Goal: Task Accomplishment & Management: Complete application form

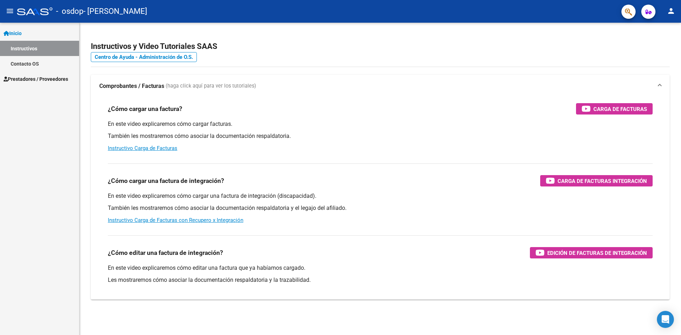
click at [36, 80] on span "Prestadores / Proveedores" at bounding box center [36, 79] width 65 height 8
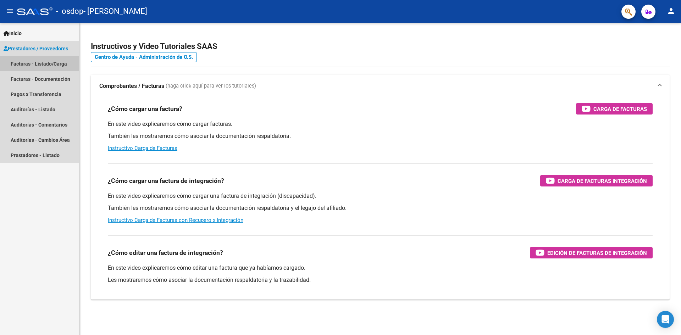
click at [50, 65] on link "Facturas - Listado/Carga" at bounding box center [39, 63] width 79 height 15
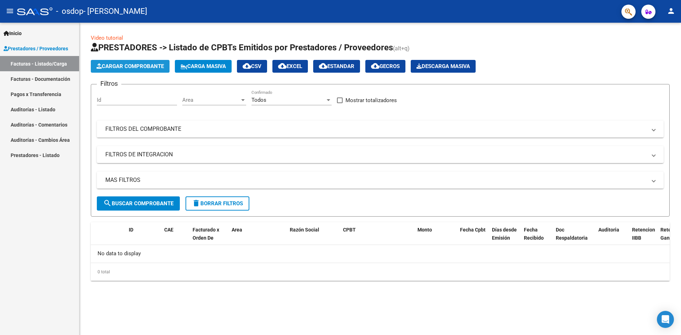
click at [150, 67] on span "Cargar Comprobante" at bounding box center [129, 66] width 67 height 6
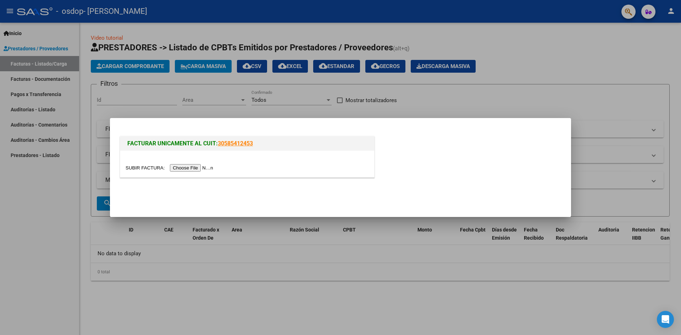
click at [195, 169] on input "file" at bounding box center [170, 167] width 90 height 7
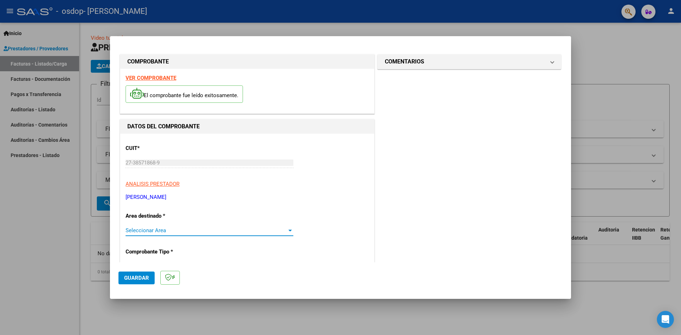
click at [174, 230] on span "Seleccionar Area" at bounding box center [205, 230] width 161 height 6
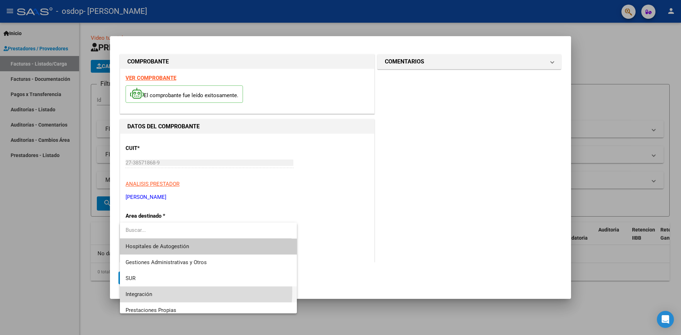
click at [170, 291] on span "Integración" at bounding box center [208, 294] width 166 height 16
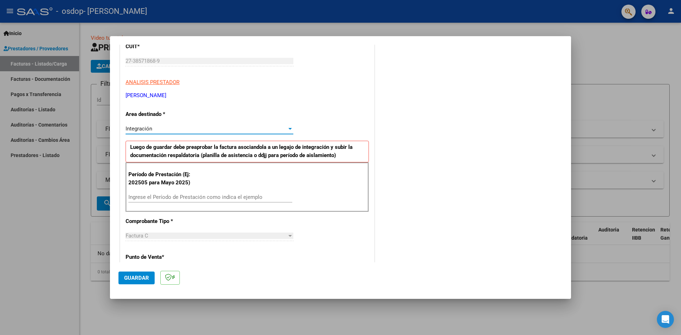
scroll to position [106, 0]
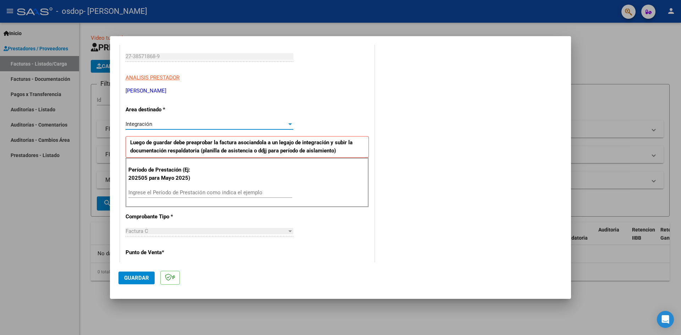
click at [180, 195] on input "Ingrese el Período de Prestación como indica el ejemplo" at bounding box center [210, 192] width 164 height 6
type input "202509"
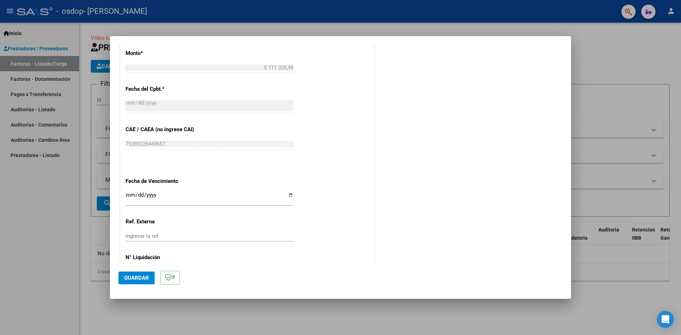
scroll to position [406, 0]
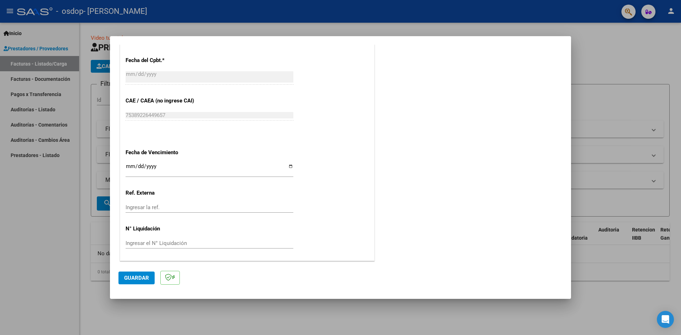
click at [288, 166] on input "Ingresar la fecha" at bounding box center [209, 168] width 168 height 11
type input "[DATE]"
click at [140, 277] on span "Guardar" at bounding box center [136, 278] width 25 height 6
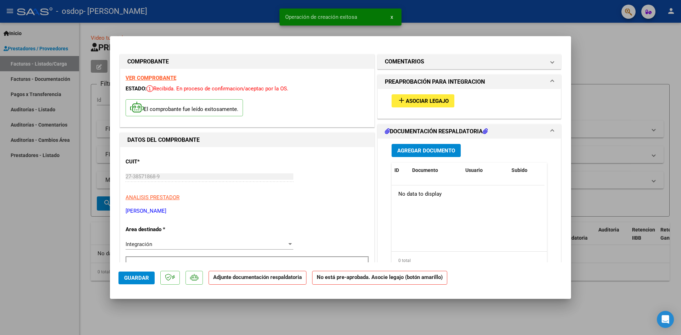
click at [421, 99] on span "Asociar Legajo" at bounding box center [427, 101] width 43 height 6
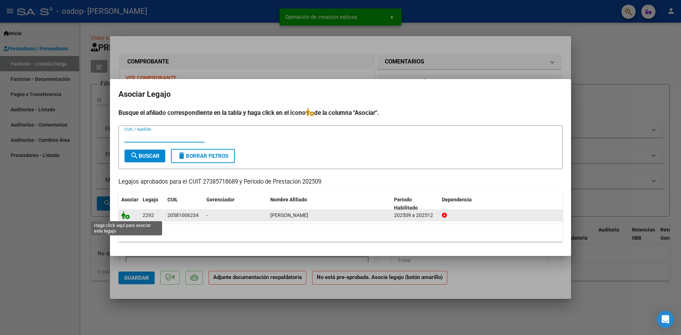
click at [123, 213] on icon at bounding box center [125, 215] width 9 height 8
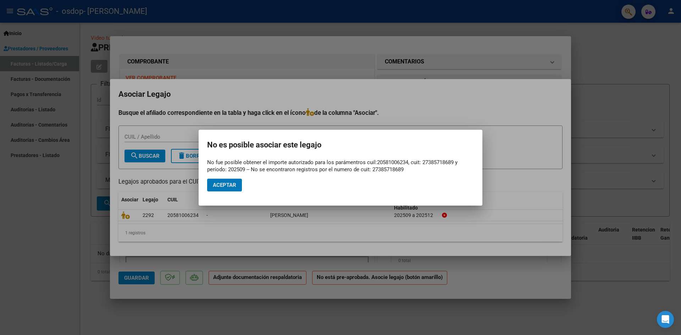
click at [238, 186] on button "Aceptar" at bounding box center [224, 185] width 35 height 13
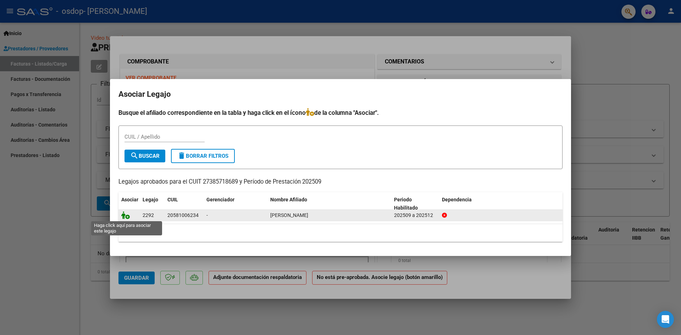
click at [122, 214] on icon at bounding box center [125, 215] width 9 height 8
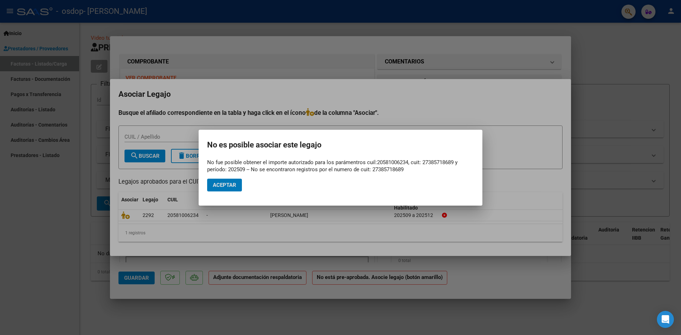
click at [205, 195] on mat-dialog-container "No es posible asociar este legajo No fue posible obtener el importe autorizado …" at bounding box center [341, 168] width 284 height 76
click at [224, 192] on mat-dialog-actions "Aceptar" at bounding box center [340, 185] width 267 height 24
click at [226, 183] on span "Aceptar" at bounding box center [224, 185] width 23 height 6
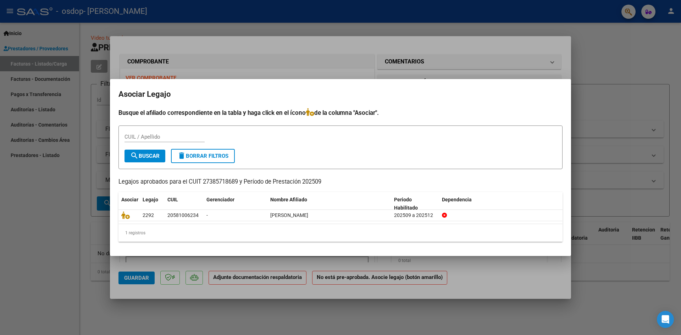
click at [607, 59] on div at bounding box center [340, 167] width 681 height 335
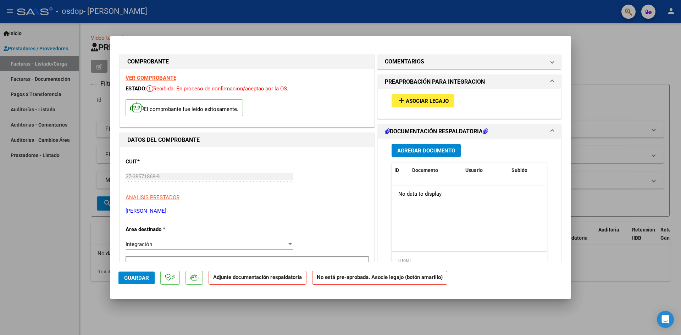
click at [445, 19] on div at bounding box center [340, 167] width 681 height 335
type input "$ 0,00"
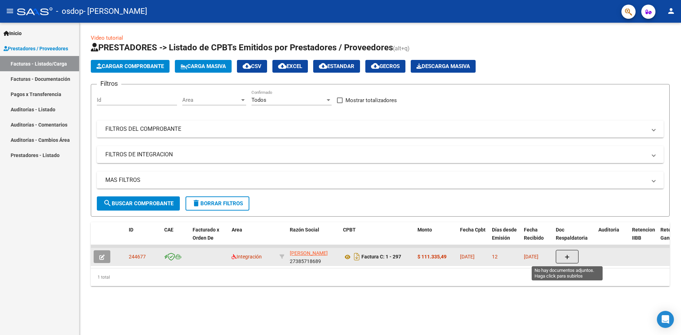
click at [569, 255] on icon "button" at bounding box center [566, 257] width 5 height 5
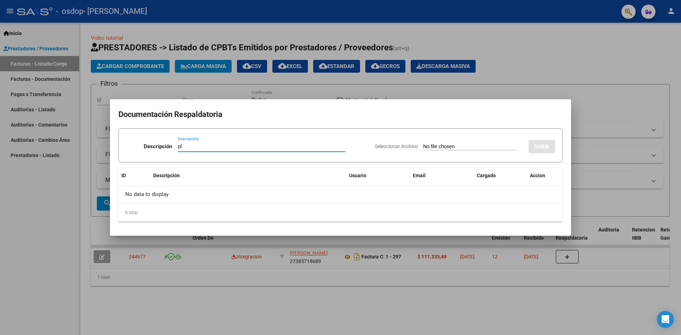
type input "p"
click at [274, 147] on input "PLANILLA DE ASISTENCIA" at bounding box center [262, 146] width 168 height 6
type input "PLANILLA DE ASISTENCIA"
click at [482, 147] on input "Seleccionar Archivo" at bounding box center [470, 147] width 94 height 7
type input "C:\fakepath\FONO PLANILLA.pdf"
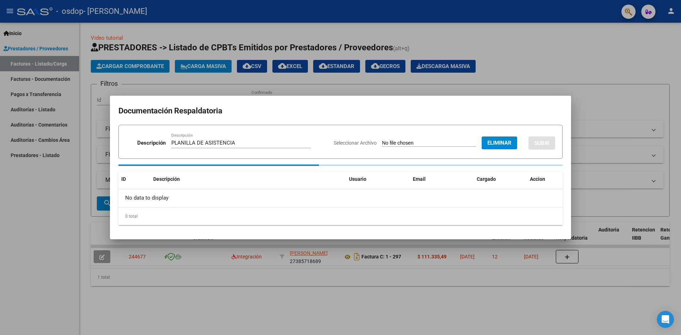
click at [107, 59] on div at bounding box center [340, 167] width 681 height 335
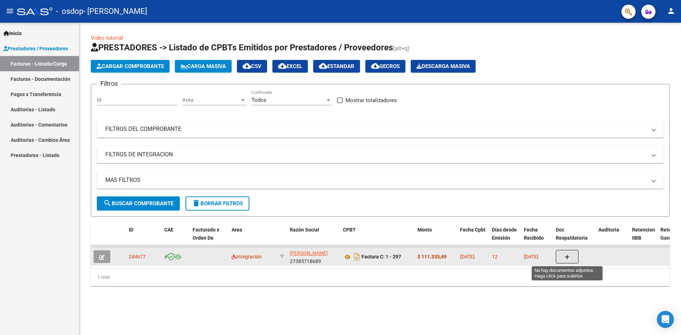
click at [565, 260] on span "button" at bounding box center [566, 256] width 5 height 6
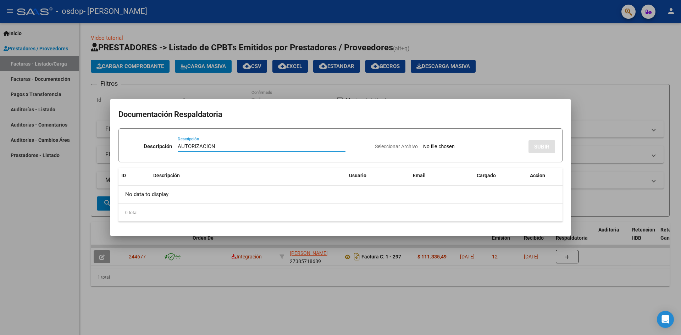
type input "AUTORIZACION"
click at [465, 146] on input "Seleccionar Archivo" at bounding box center [470, 147] width 94 height 7
type input "C:\fakepath\AUTORIZACIONES.pdf"
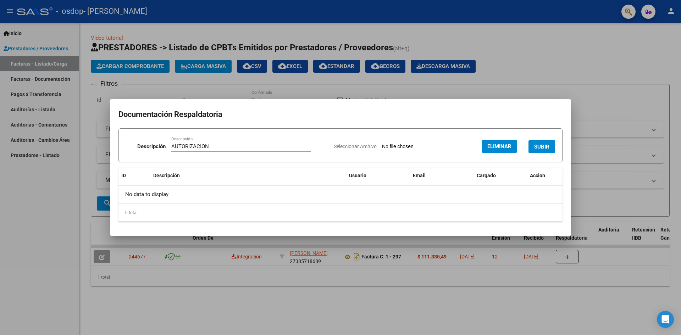
click at [538, 147] on span "SUBIR" at bounding box center [541, 147] width 15 height 6
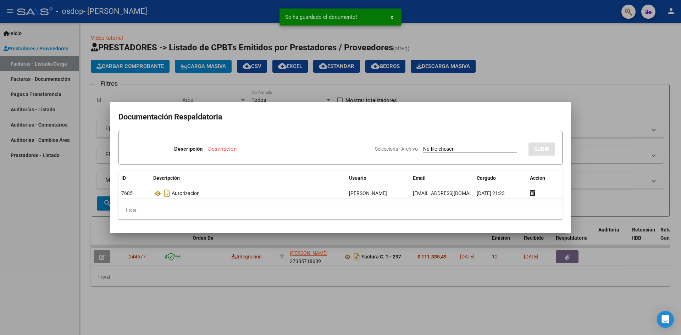
click at [506, 247] on div at bounding box center [340, 167] width 681 height 335
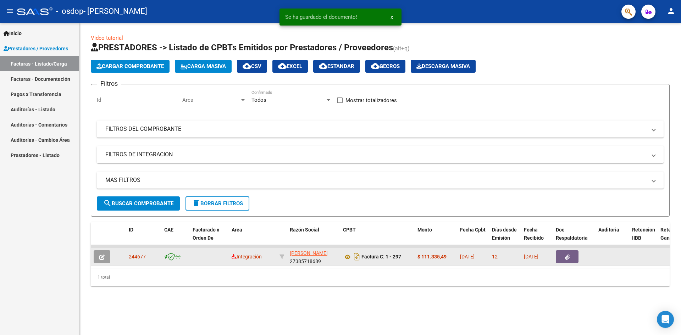
click at [559, 255] on button "button" at bounding box center [566, 256] width 23 height 13
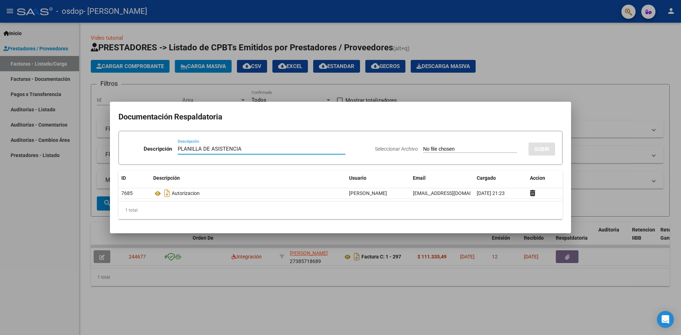
type input "PLANILLA DE ASISTENCIA"
click at [455, 145] on div "Seleccionar Archivo SUBIR" at bounding box center [465, 148] width 180 height 22
click at [482, 151] on input "Seleccionar Archivo" at bounding box center [470, 149] width 94 height 7
type input "C:\fakepath\FONO PLANILLA.pdf"
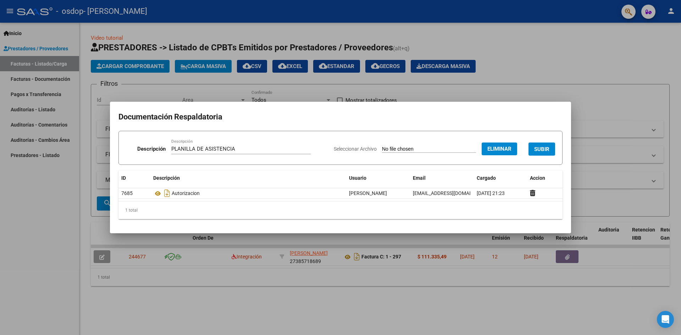
click at [541, 147] on span "SUBIR" at bounding box center [541, 149] width 15 height 6
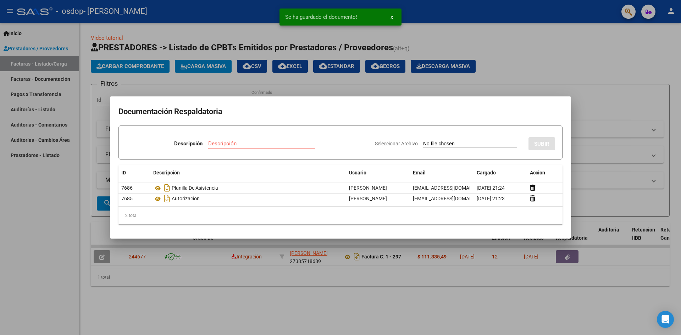
click at [594, 100] on div at bounding box center [340, 167] width 681 height 335
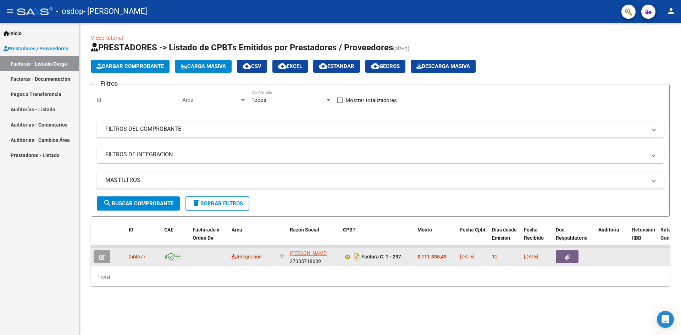
click at [106, 256] on button "button" at bounding box center [102, 256] width 17 height 13
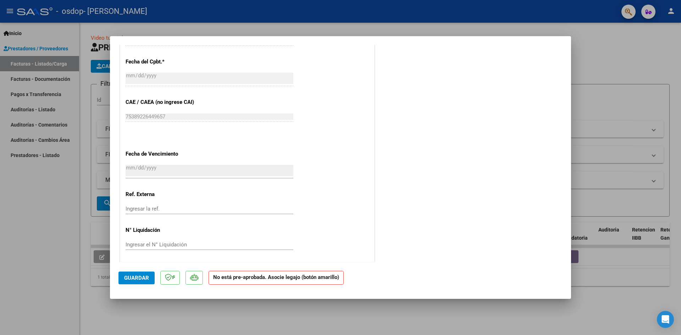
scroll to position [372, 0]
click at [662, 71] on div at bounding box center [340, 167] width 681 height 335
type input "$ 0,00"
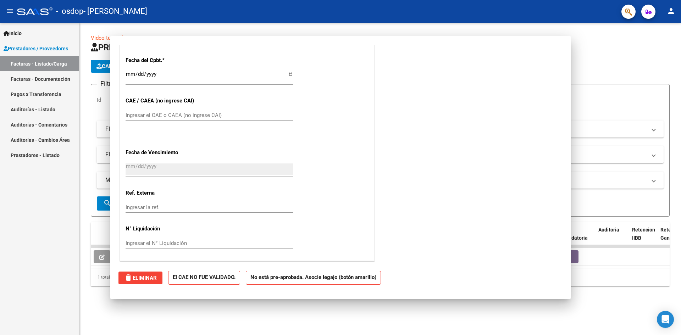
scroll to position [0, 0]
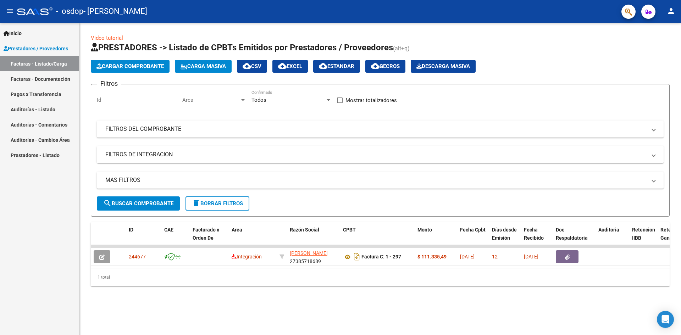
click at [676, 10] on button "person" at bounding box center [671, 11] width 14 height 14
click at [659, 46] on button "exit_to_app Salir" at bounding box center [656, 46] width 43 height 17
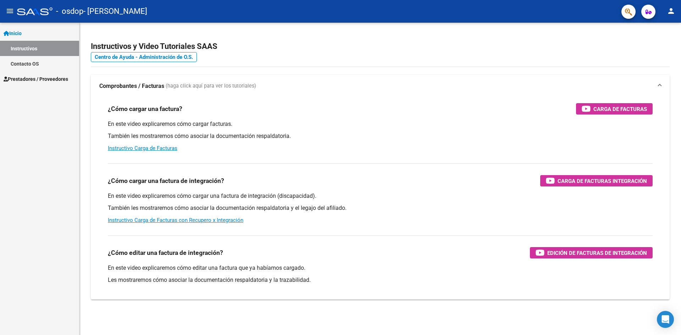
click at [41, 79] on span "Prestadores / Proveedores" at bounding box center [36, 79] width 65 height 8
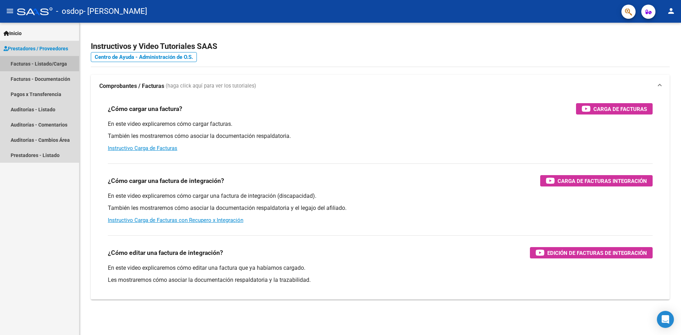
click at [51, 65] on link "Facturas - Listado/Carga" at bounding box center [39, 63] width 79 height 15
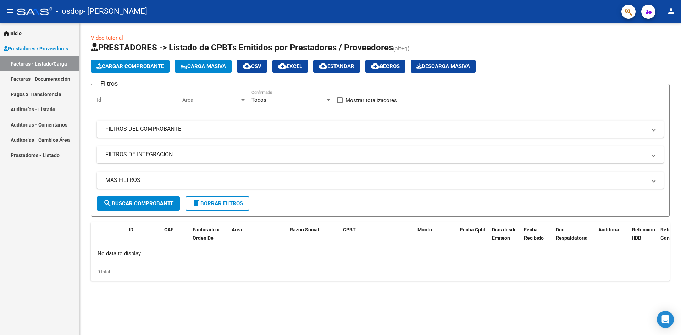
click at [148, 69] on span "Cargar Comprobante" at bounding box center [129, 66] width 67 height 6
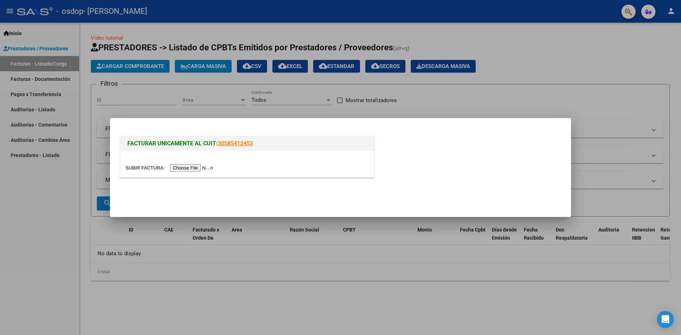
click at [192, 168] on input "file" at bounding box center [170, 167] width 90 height 7
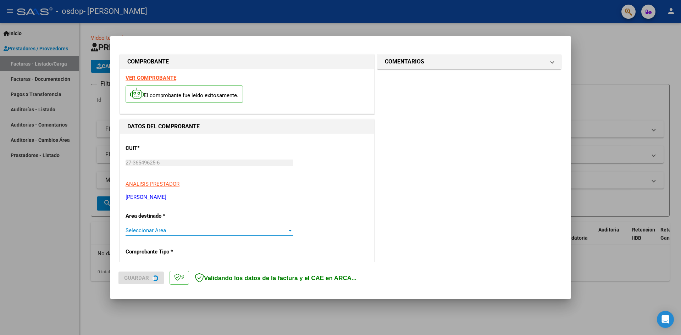
click at [180, 229] on span "Seleccionar Area" at bounding box center [205, 230] width 161 height 6
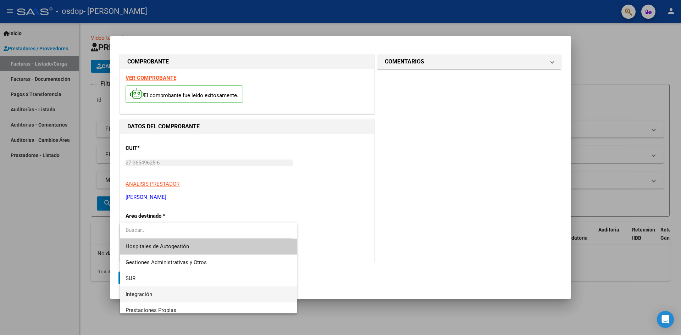
click at [164, 292] on span "Integración" at bounding box center [208, 294] width 166 height 16
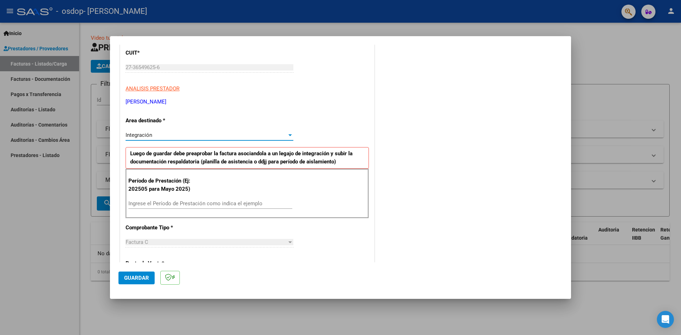
scroll to position [106, 0]
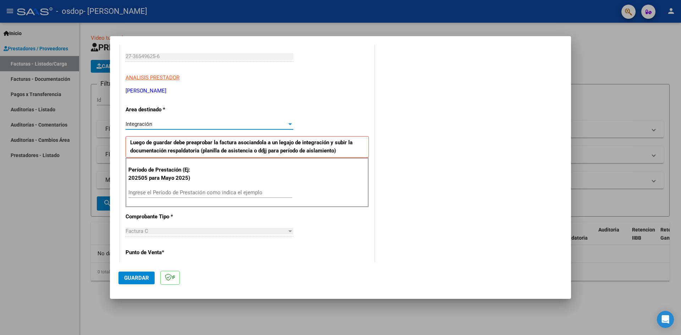
click at [176, 192] on input "Ingrese el Período de Prestación como indica el ejemplo" at bounding box center [210, 192] width 164 height 6
type input "202509"
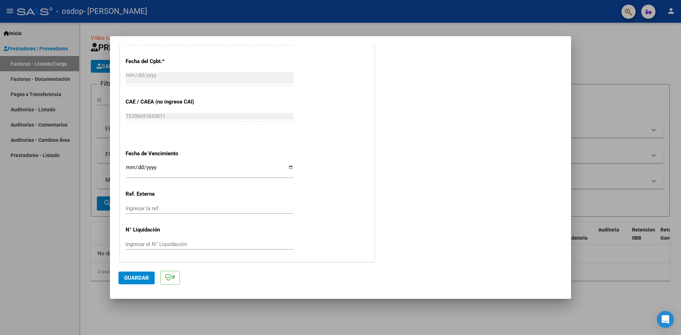
scroll to position [406, 0]
click at [285, 165] on input "Ingresar la fecha" at bounding box center [209, 168] width 168 height 11
click at [286, 166] on input "Ingresar la fecha" at bounding box center [209, 168] width 168 height 11
type input "[DATE]"
click at [139, 280] on span "Guardar" at bounding box center [136, 278] width 25 height 6
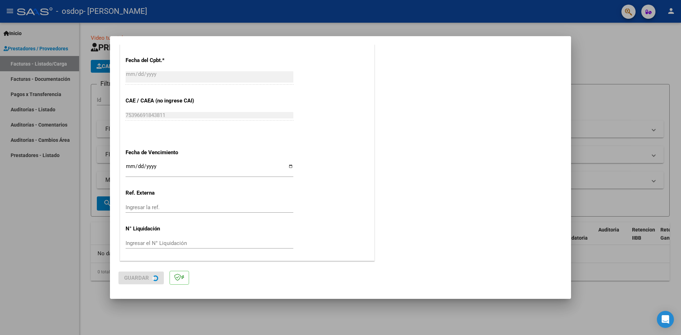
scroll to position [0, 0]
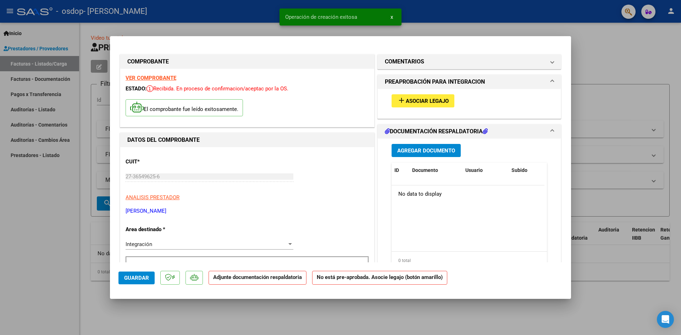
click at [423, 99] on span "Asociar Legajo" at bounding box center [427, 101] width 43 height 6
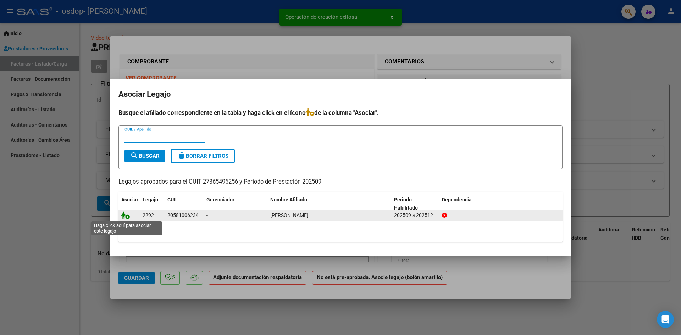
click at [125, 214] on icon at bounding box center [125, 215] width 9 height 8
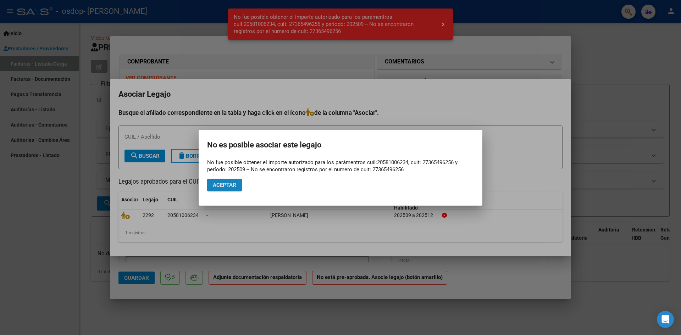
click at [233, 184] on span "Aceptar" at bounding box center [224, 185] width 23 height 6
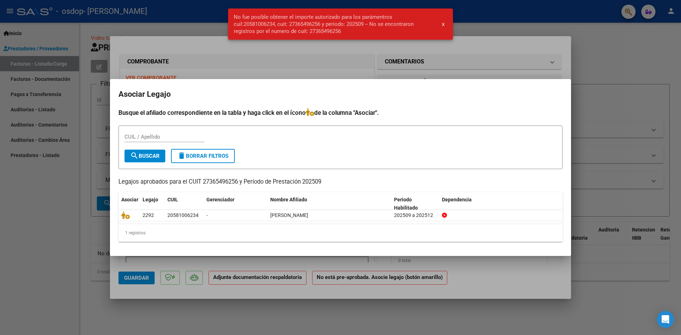
click at [593, 78] on div at bounding box center [340, 167] width 681 height 335
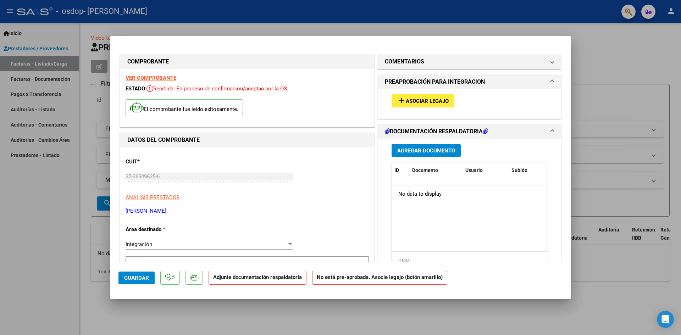
click at [142, 276] on span "Guardar" at bounding box center [136, 278] width 25 height 6
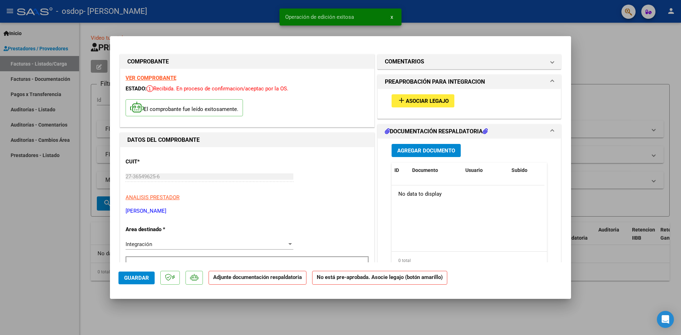
click at [593, 15] on div at bounding box center [340, 167] width 681 height 335
type input "$ 0,00"
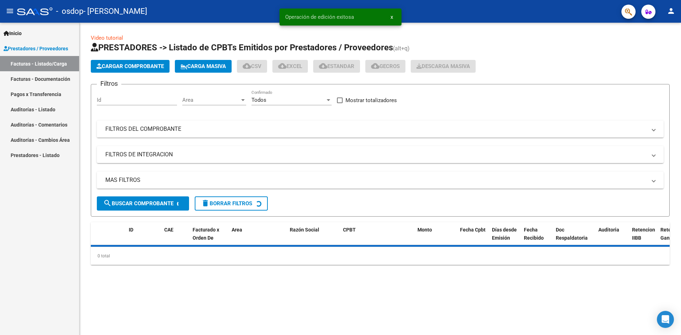
click at [601, 42] on h1 "PRESTADORES -> Listado de CPBTs Emitidos por Prestadores / Proveedores (alt+q)" at bounding box center [380, 48] width 579 height 12
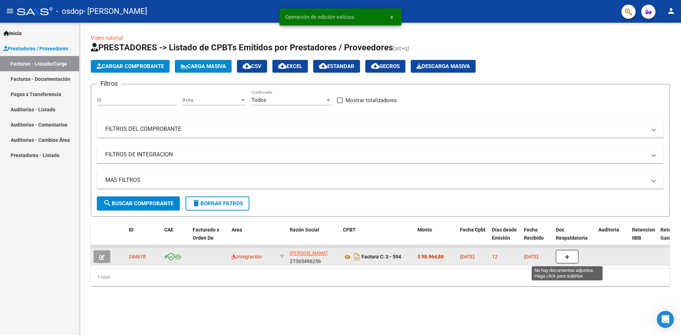
click at [564, 252] on button "button" at bounding box center [566, 256] width 23 height 13
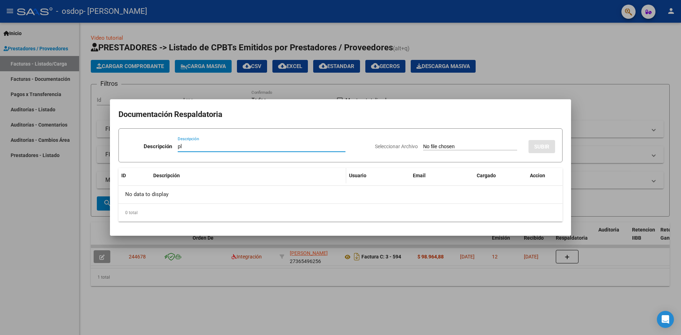
type input "p"
type input "PLANILLA DE ASISTENCIA"
click at [464, 144] on input "Seleccionar Archivo" at bounding box center [470, 147] width 94 height 7
type input "C:\fakepath\PS PLANILLA.pdf"
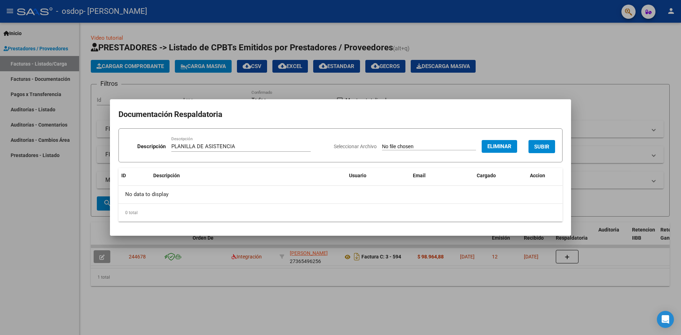
click at [542, 145] on span "SUBIR" at bounding box center [541, 147] width 15 height 6
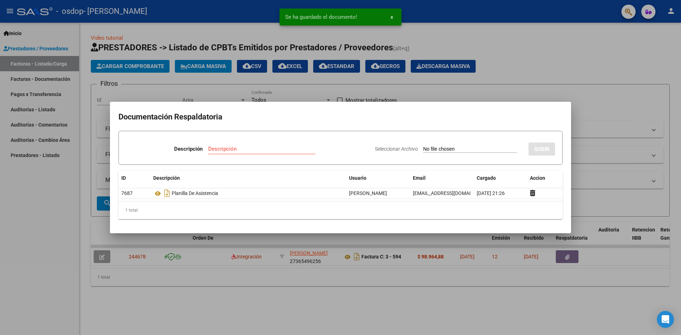
click at [226, 150] on input "Descripción" at bounding box center [261, 149] width 107 height 6
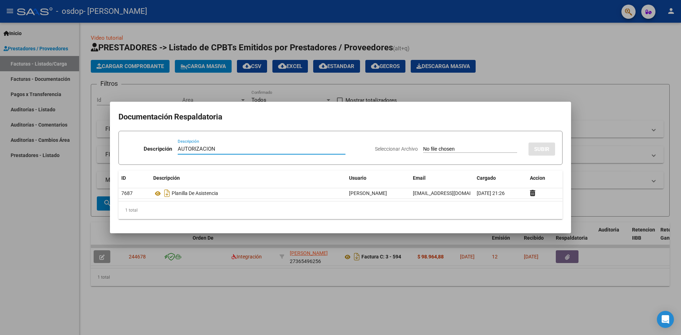
type input "AUTORIZACION"
click at [459, 147] on input "Seleccionar Archivo" at bounding box center [470, 149] width 94 height 7
type input "C:\fakepath\AUTORIZACIONES.pdf"
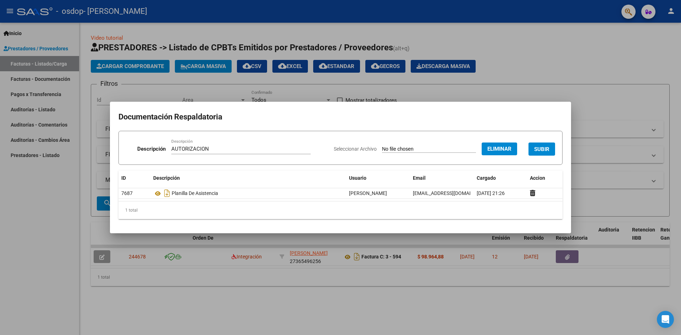
click at [540, 148] on span "SUBIR" at bounding box center [541, 149] width 15 height 6
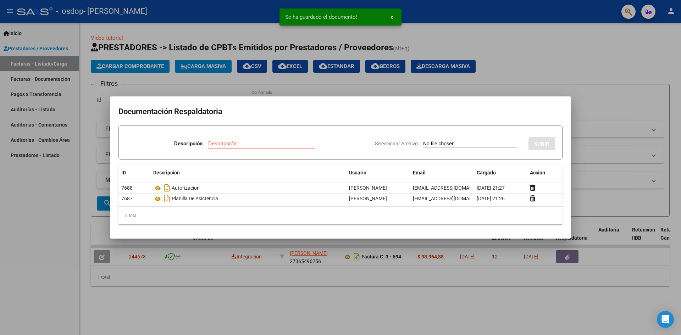
click at [562, 67] on div at bounding box center [340, 167] width 681 height 335
